Goal: Information Seeking & Learning: Learn about a topic

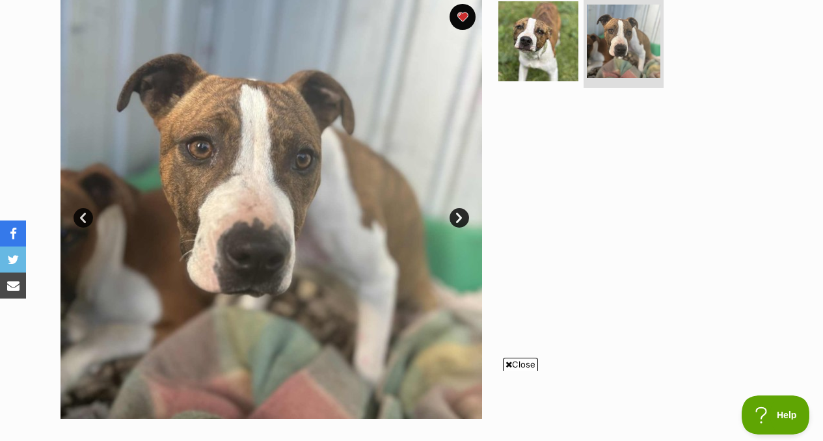
scroll to position [271, 0]
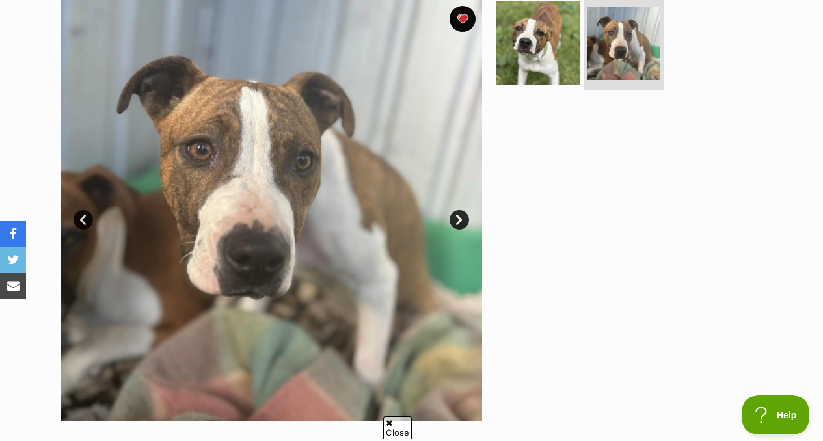
click at [548, 53] on img at bounding box center [538, 43] width 84 height 84
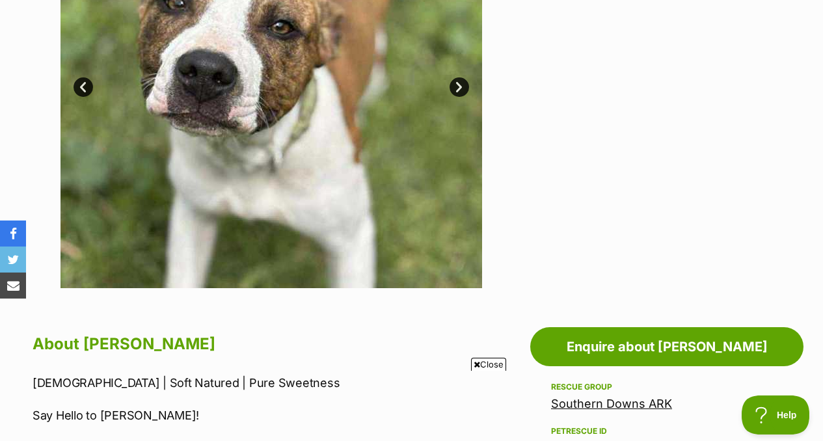
scroll to position [703, 0]
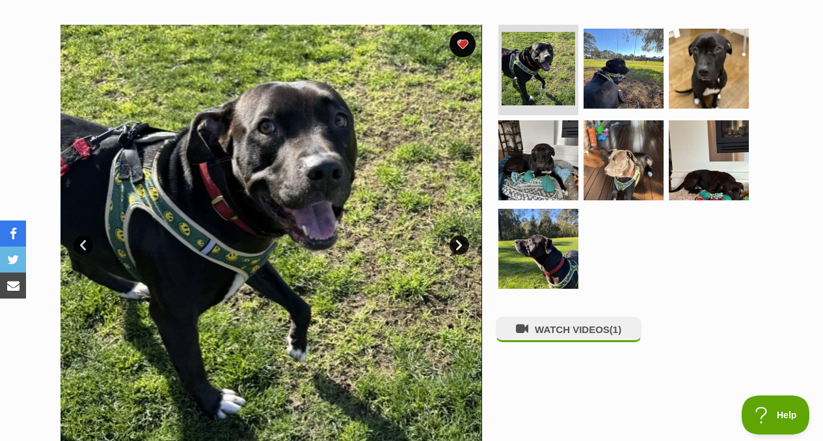
scroll to position [265, 0]
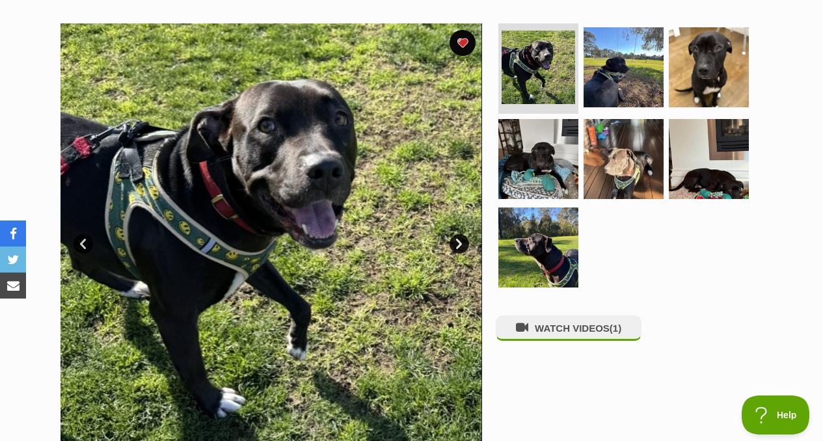
click at [462, 234] on link "Next" at bounding box center [459, 244] width 20 height 20
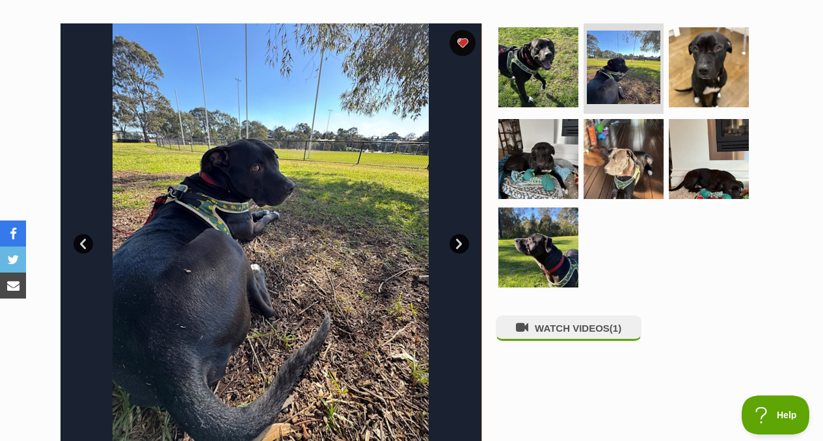
click at [462, 234] on link "Next" at bounding box center [459, 244] width 20 height 20
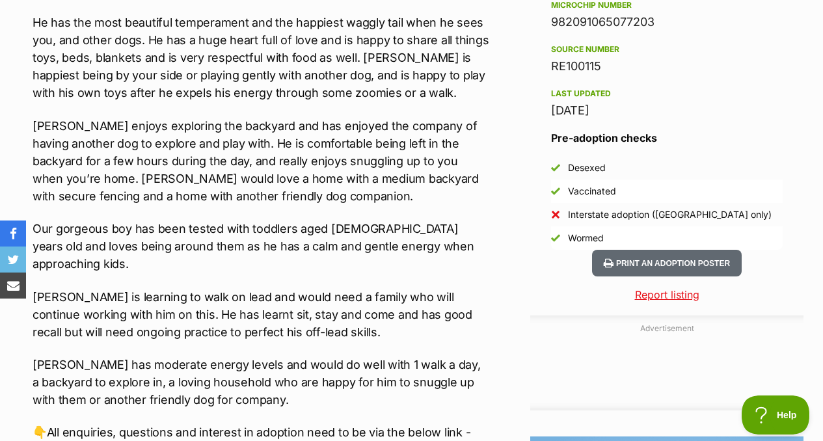
scroll to position [0, 0]
